Goal: Transaction & Acquisition: Purchase product/service

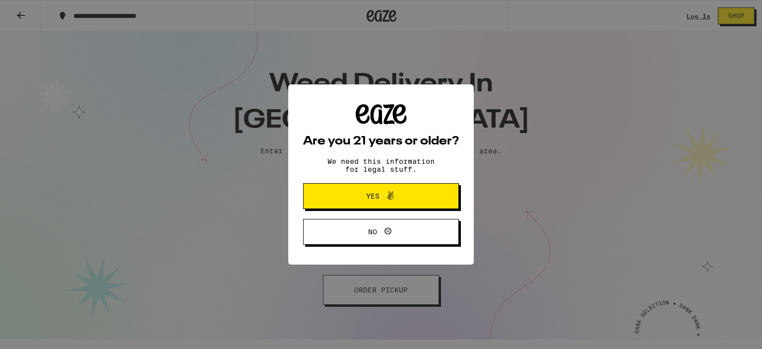
click at [368, 190] on button "Yes" at bounding box center [381, 196] width 156 height 26
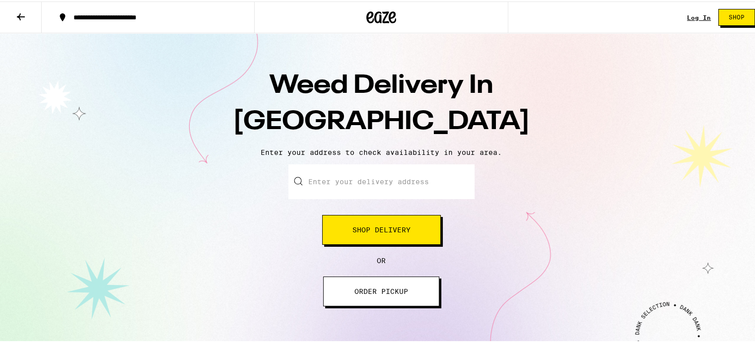
click at [374, 230] on span "Shop Delivery" at bounding box center [381, 228] width 58 height 7
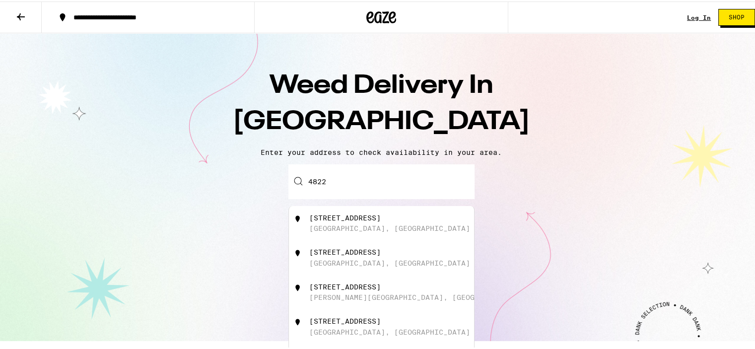
click at [363, 253] on div "[STREET_ADDRESS]" at bounding box center [344, 251] width 71 height 8
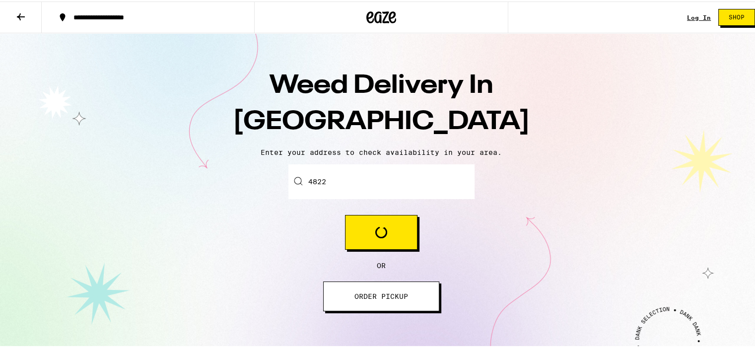
type input "[STREET_ADDRESS]"
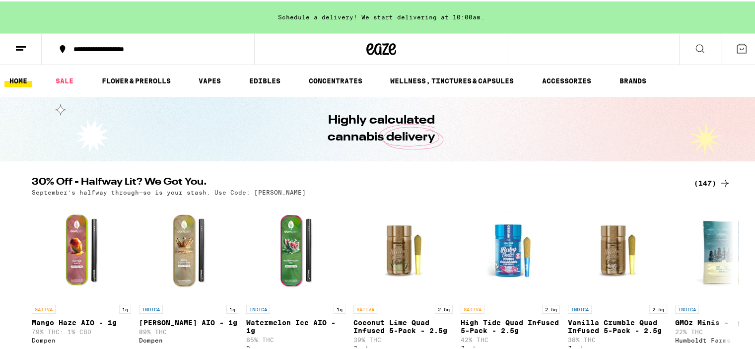
click at [16, 56] on button at bounding box center [21, 47] width 42 height 31
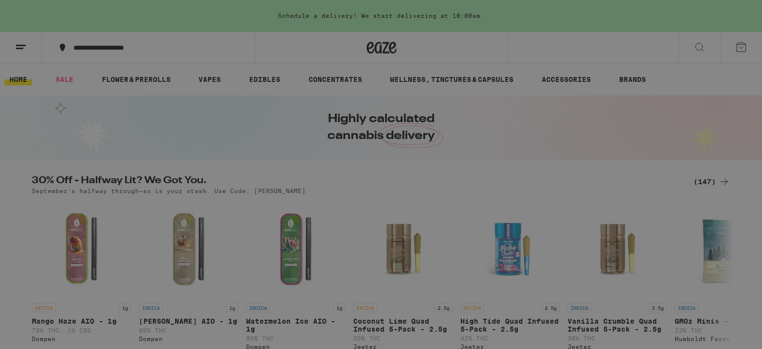
click at [88, 171] on div "Vapes" at bounding box center [70, 172] width 39 height 12
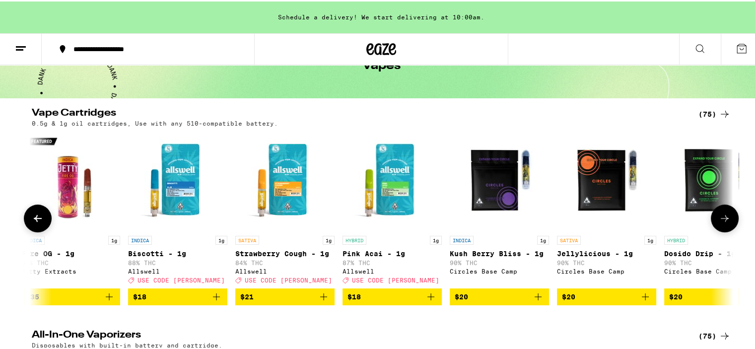
scroll to position [0, 11]
click at [338, 159] on div "INDICA 1g Fire OG - 1g 83% THC Jetty Extracts $35 INDICA 1g Biscotti - 1g 88% T…" at bounding box center [381, 217] width 714 height 174
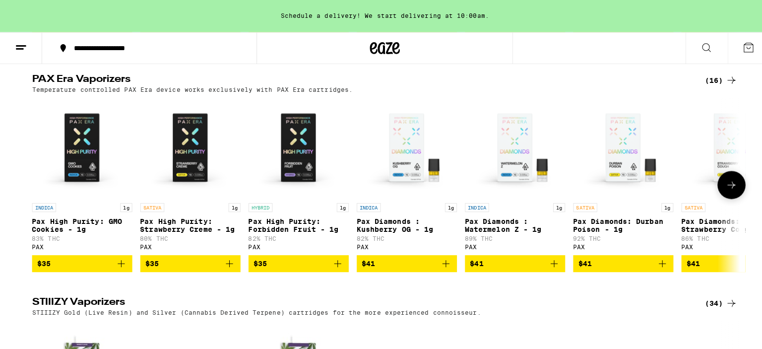
scroll to position [547, 0]
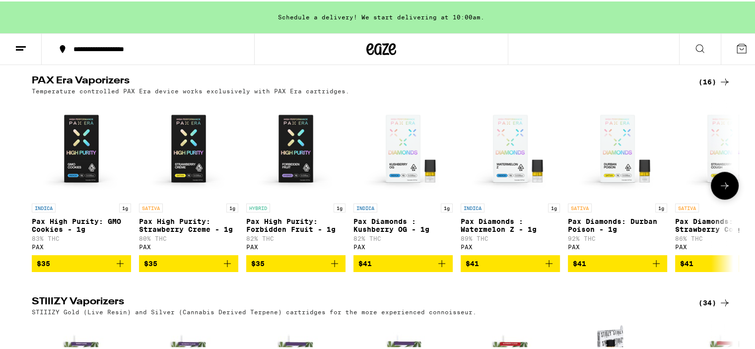
click at [283, 268] on span "$35" at bounding box center [295, 262] width 89 height 12
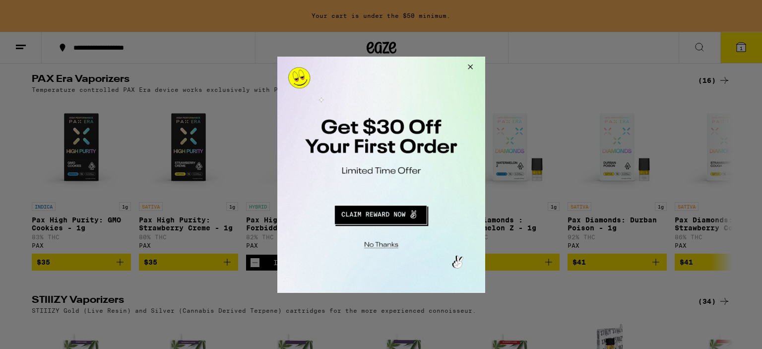
click at [413, 212] on button "Redirect to URL" at bounding box center [380, 213] width 173 height 24
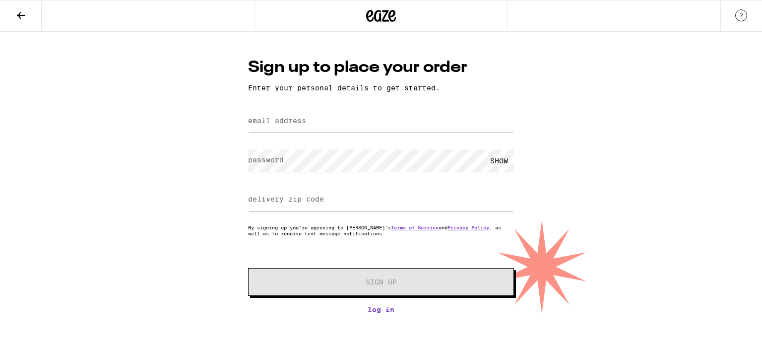
click at [10, 17] on button at bounding box center [21, 15] width 42 height 31
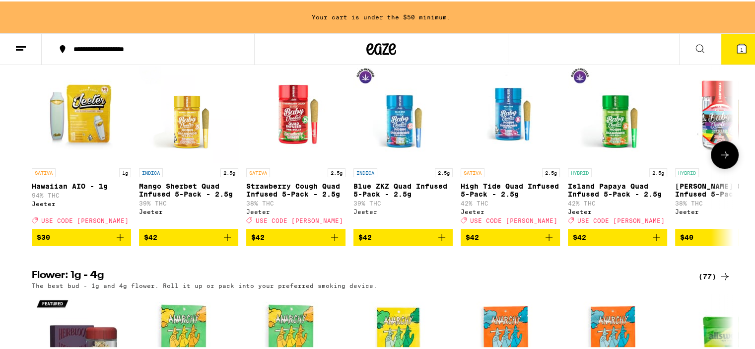
scroll to position [497, 0]
